Goal: Task Accomplishment & Management: Manage account settings

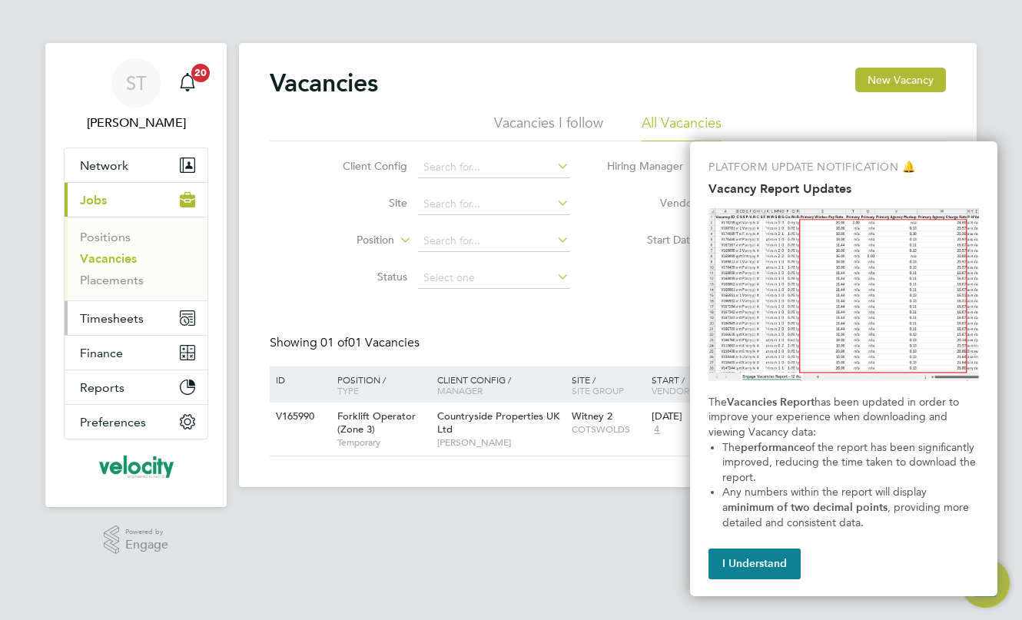
click at [100, 315] on span "Timesheets" at bounding box center [112, 318] width 64 height 15
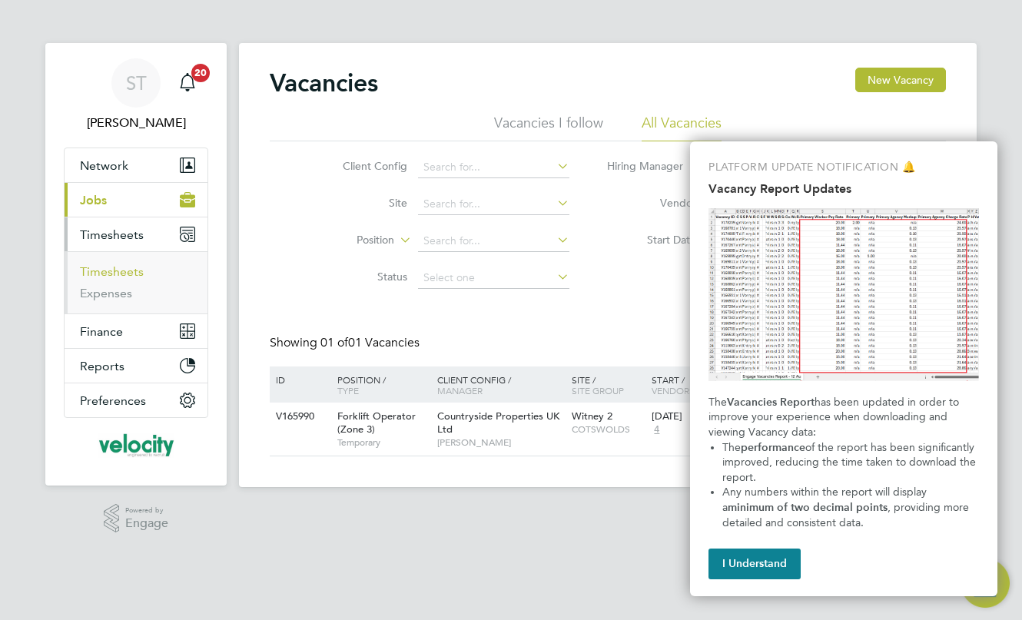
click at [121, 271] on link "Timesheets" at bounding box center [112, 271] width 64 height 15
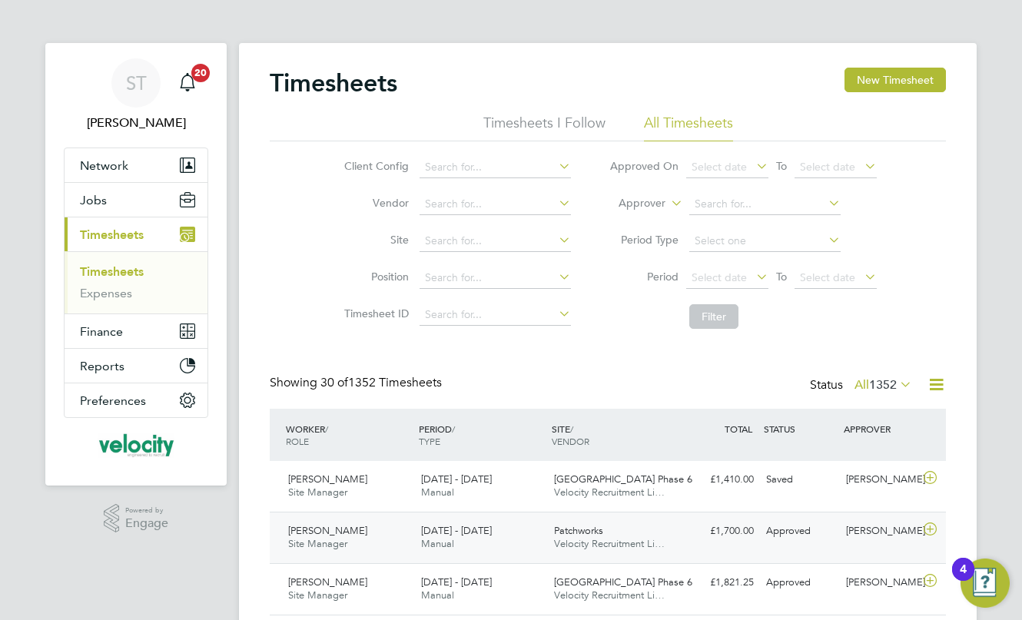
click at [389, 524] on div "[PERSON_NAME] Site Manager [DATE] - [DATE]" at bounding box center [348, 537] width 133 height 38
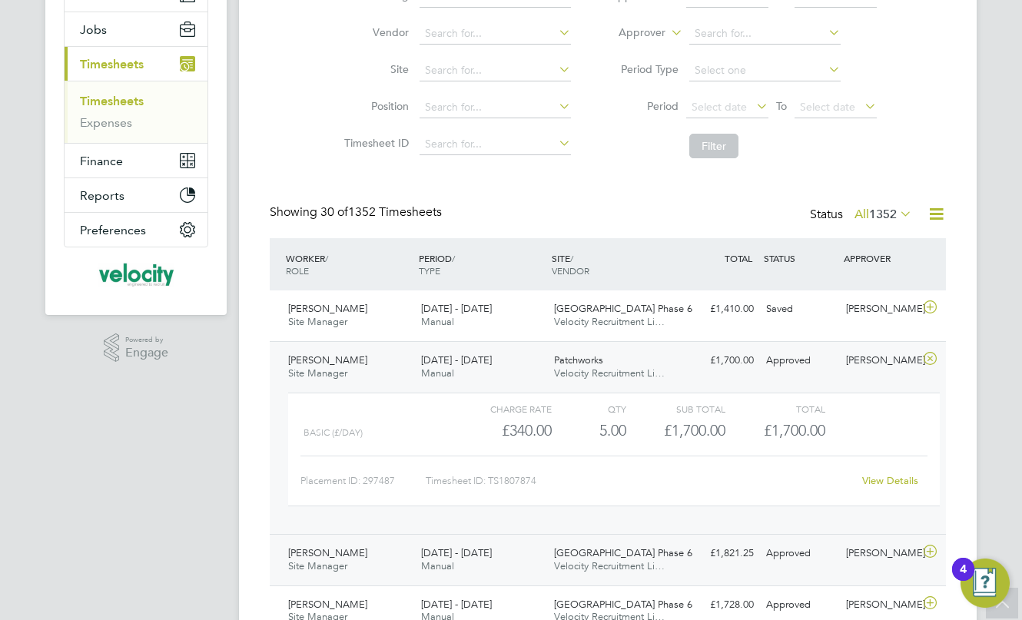
click at [359, 553] on div "[PERSON_NAME] Site Manager [DATE] - [DATE]" at bounding box center [348, 560] width 133 height 38
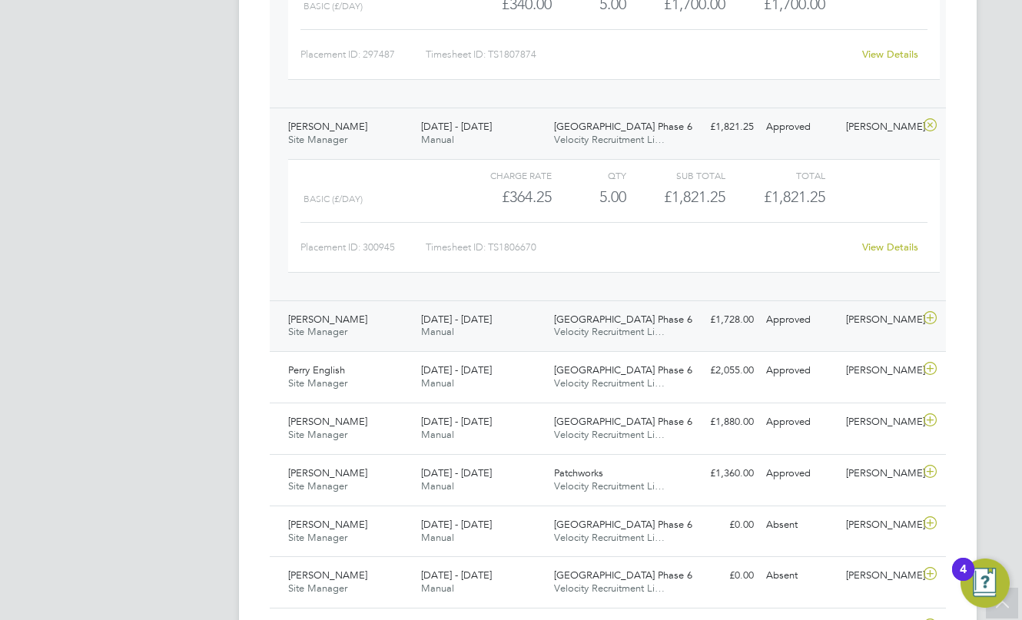
click at [410, 321] on div "[PERSON_NAME] Site Manager [DATE] - [DATE]" at bounding box center [348, 326] width 133 height 38
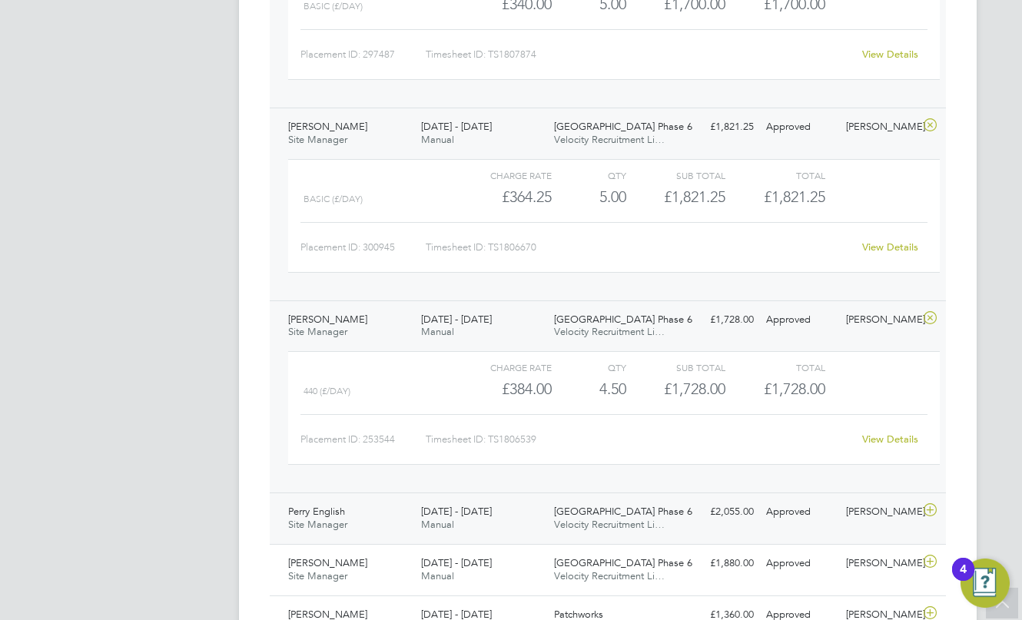
click at [415, 525] on div "[DATE] - [DATE] Manual" at bounding box center [481, 518] width 133 height 38
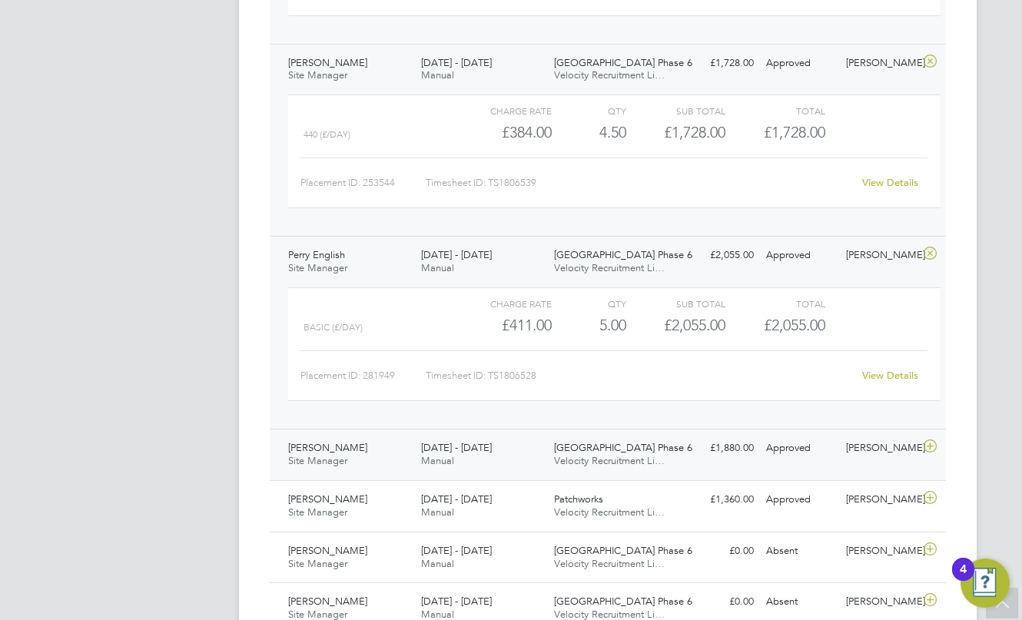
click at [384, 458] on div "[PERSON_NAME] Site Manager [DATE] - [DATE]" at bounding box center [348, 454] width 133 height 38
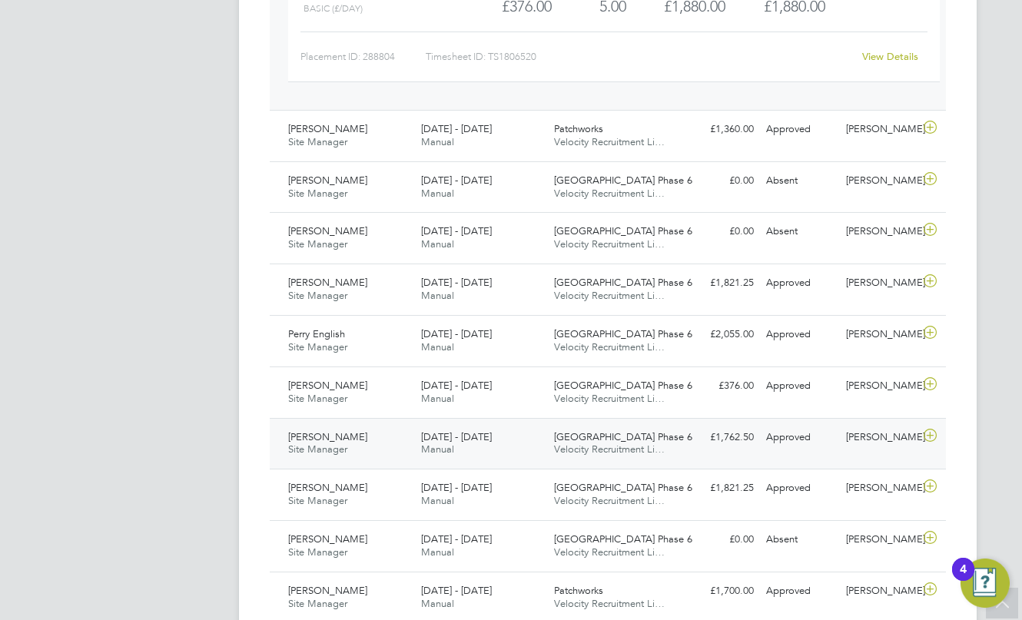
click at [396, 446] on div "[PERSON_NAME] Site Manager [DATE] - [DATE]" at bounding box center [348, 444] width 133 height 38
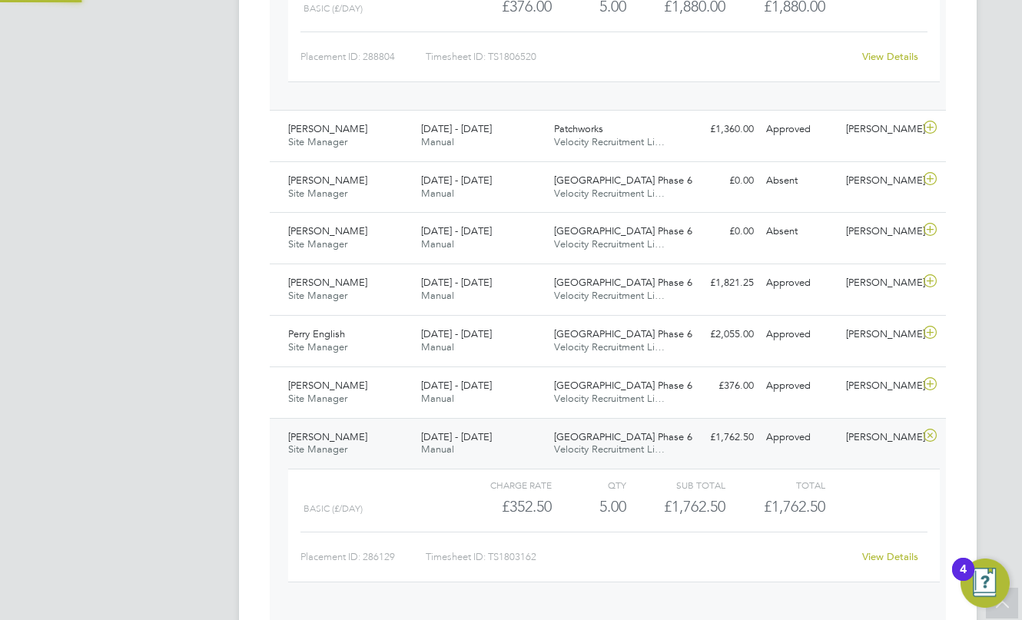
scroll to position [25, 150]
